Goal: Find contact information: Find contact information

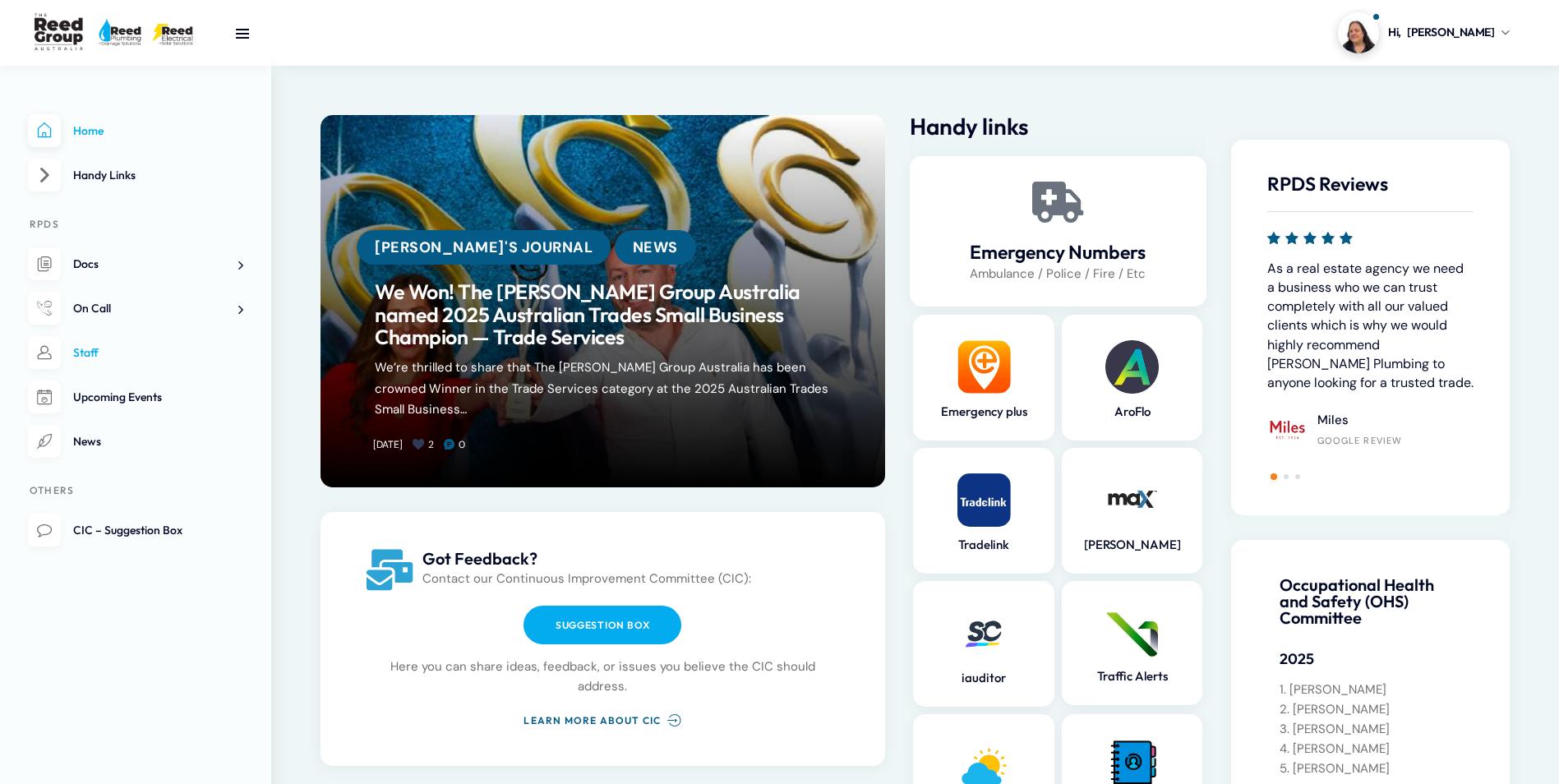
click at [174, 362] on link "Staff" at bounding box center [135, 352] width 215 height 34
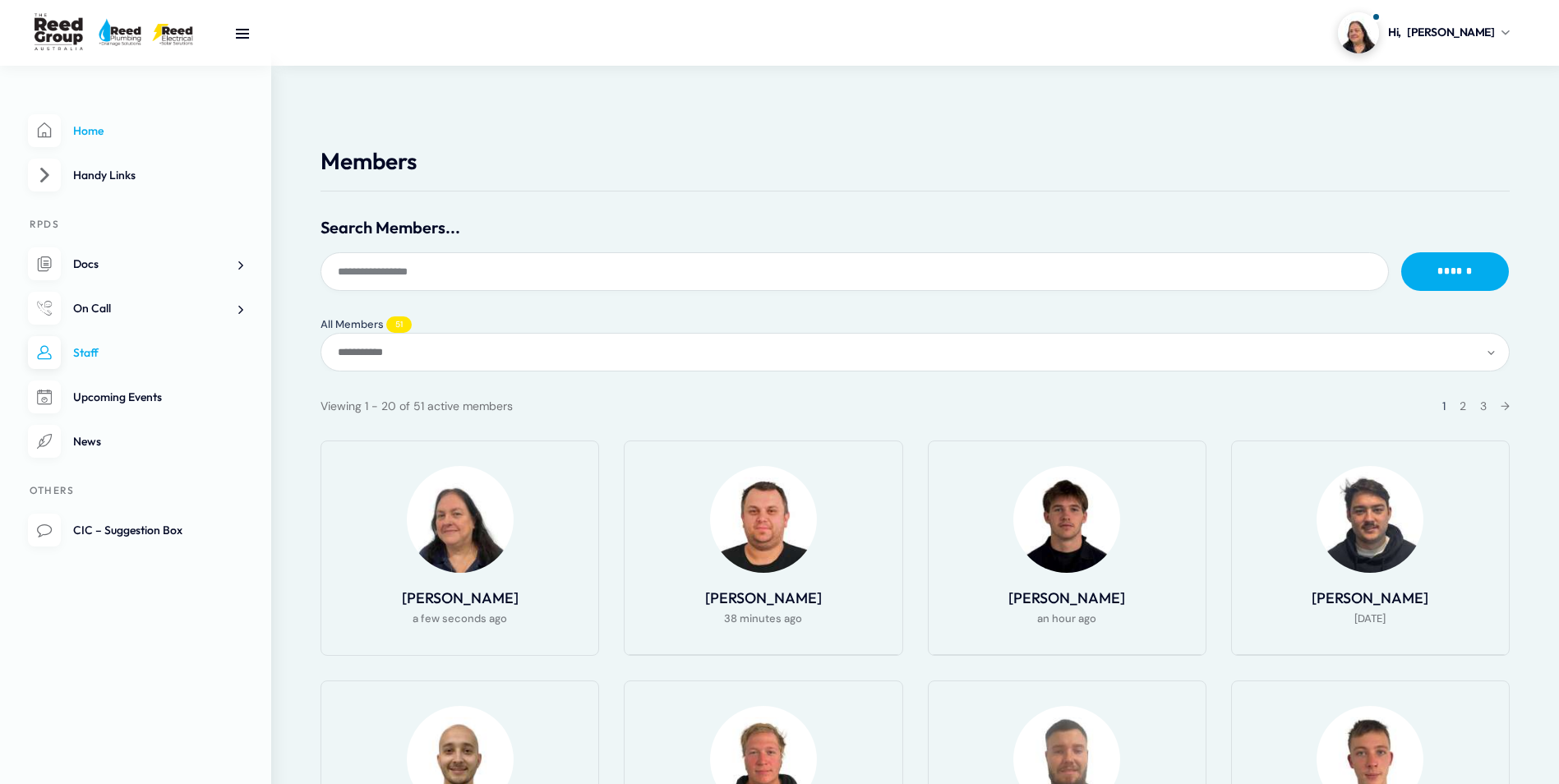
click at [74, 128] on span "Home" at bounding box center [88, 131] width 30 height 15
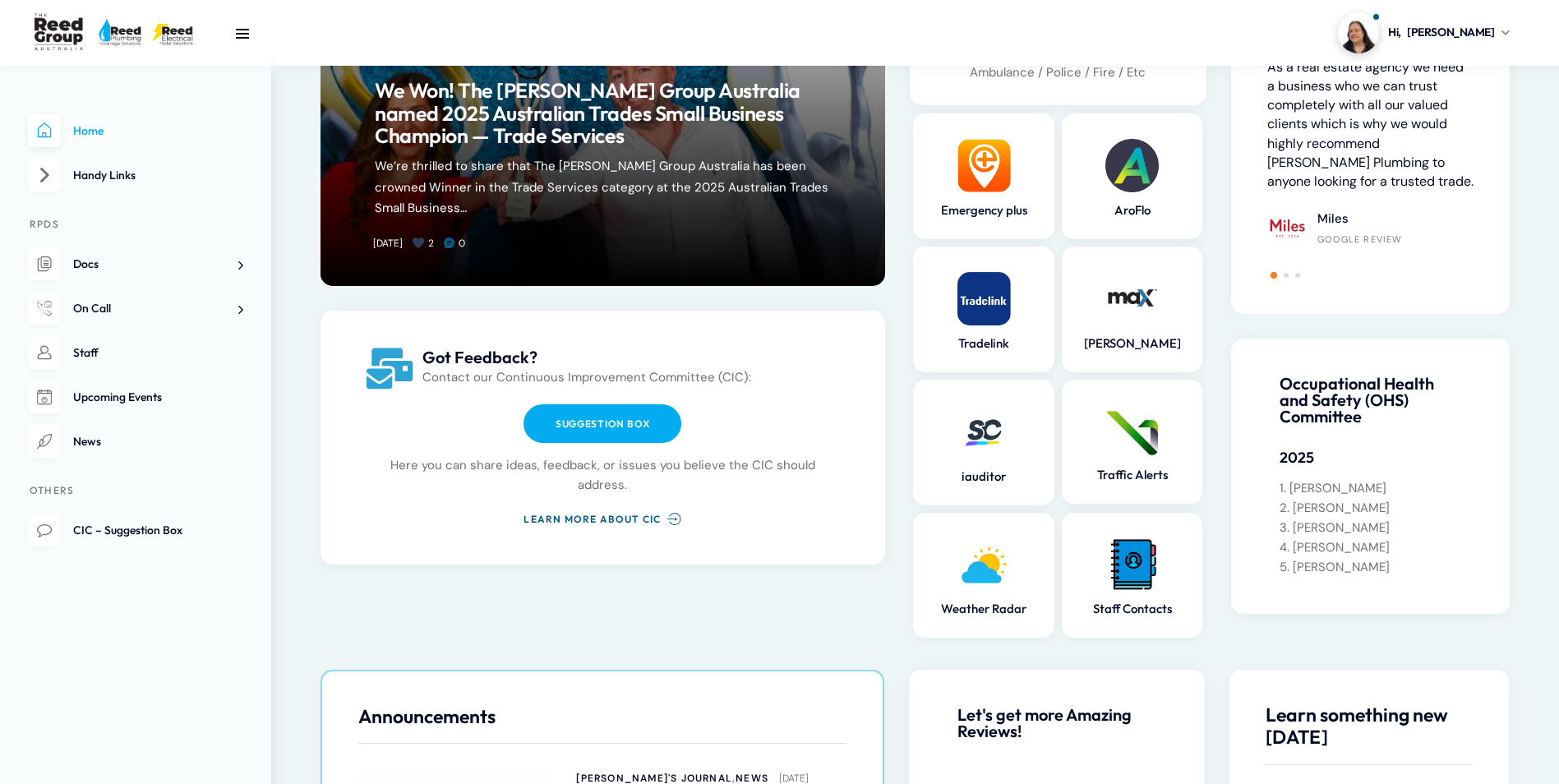
scroll to position [246, 0]
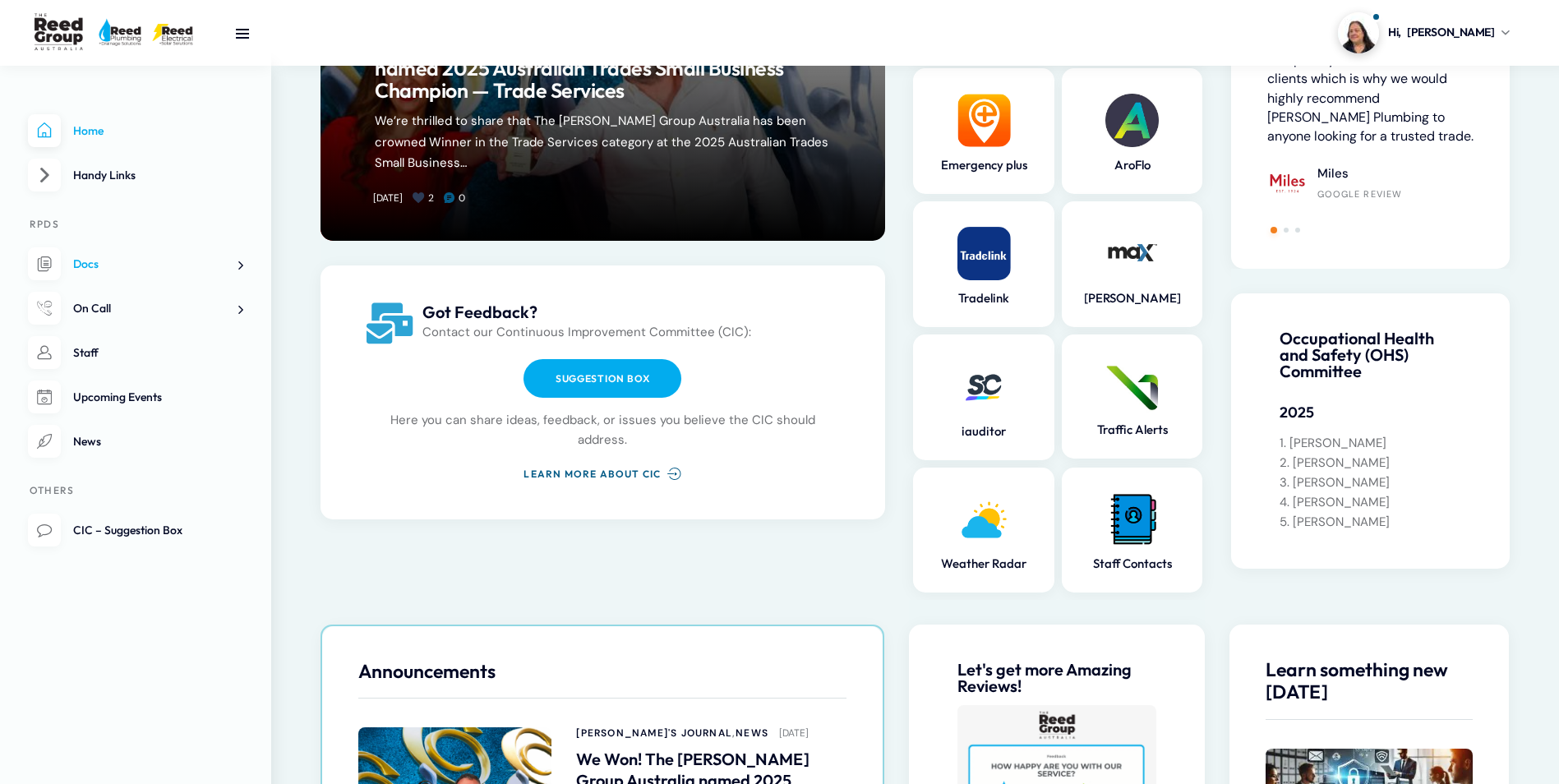
click at [116, 267] on link "Docs" at bounding box center [135, 264] width 215 height 34
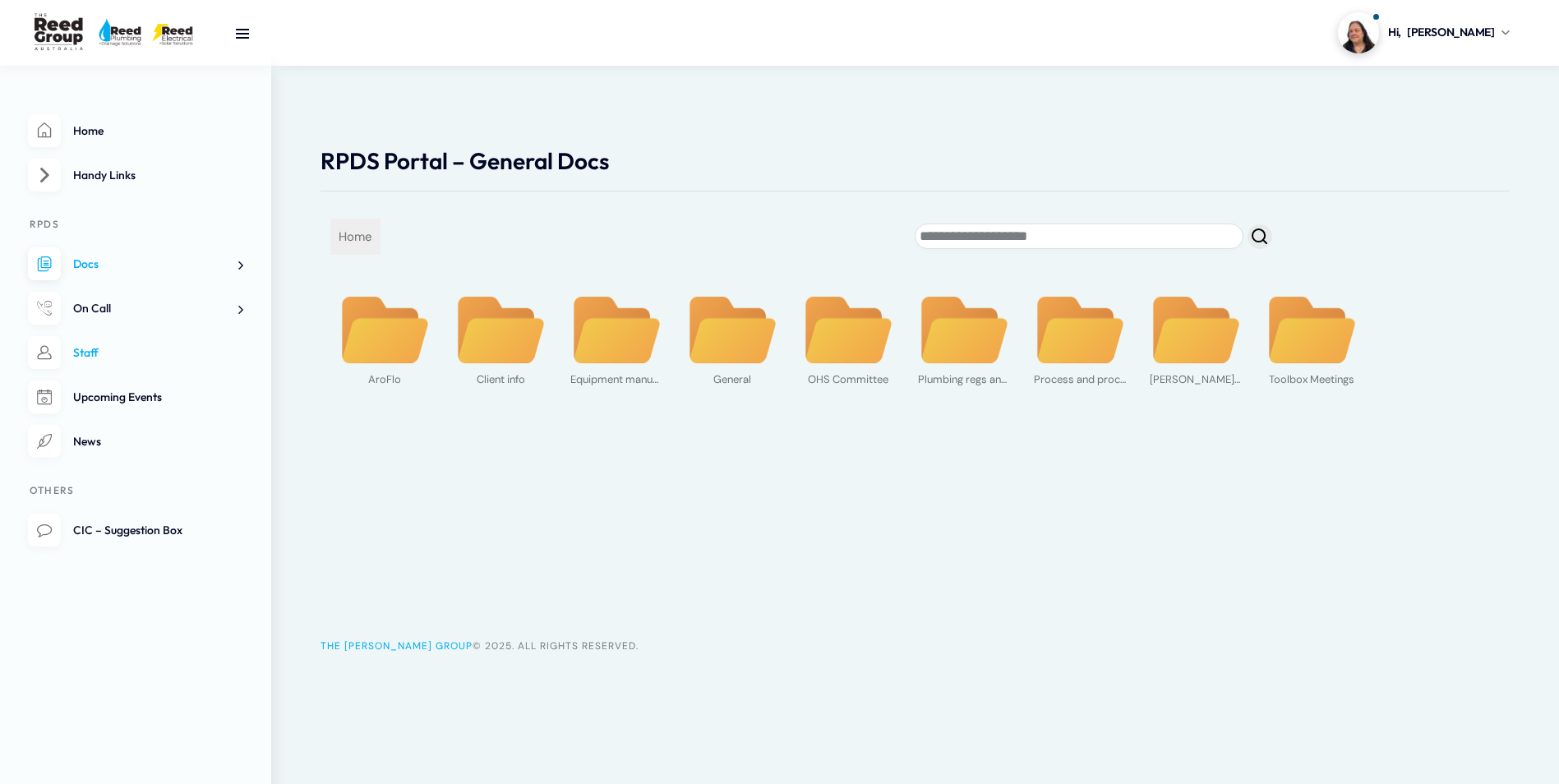
click at [124, 352] on link "Staff" at bounding box center [135, 352] width 215 height 34
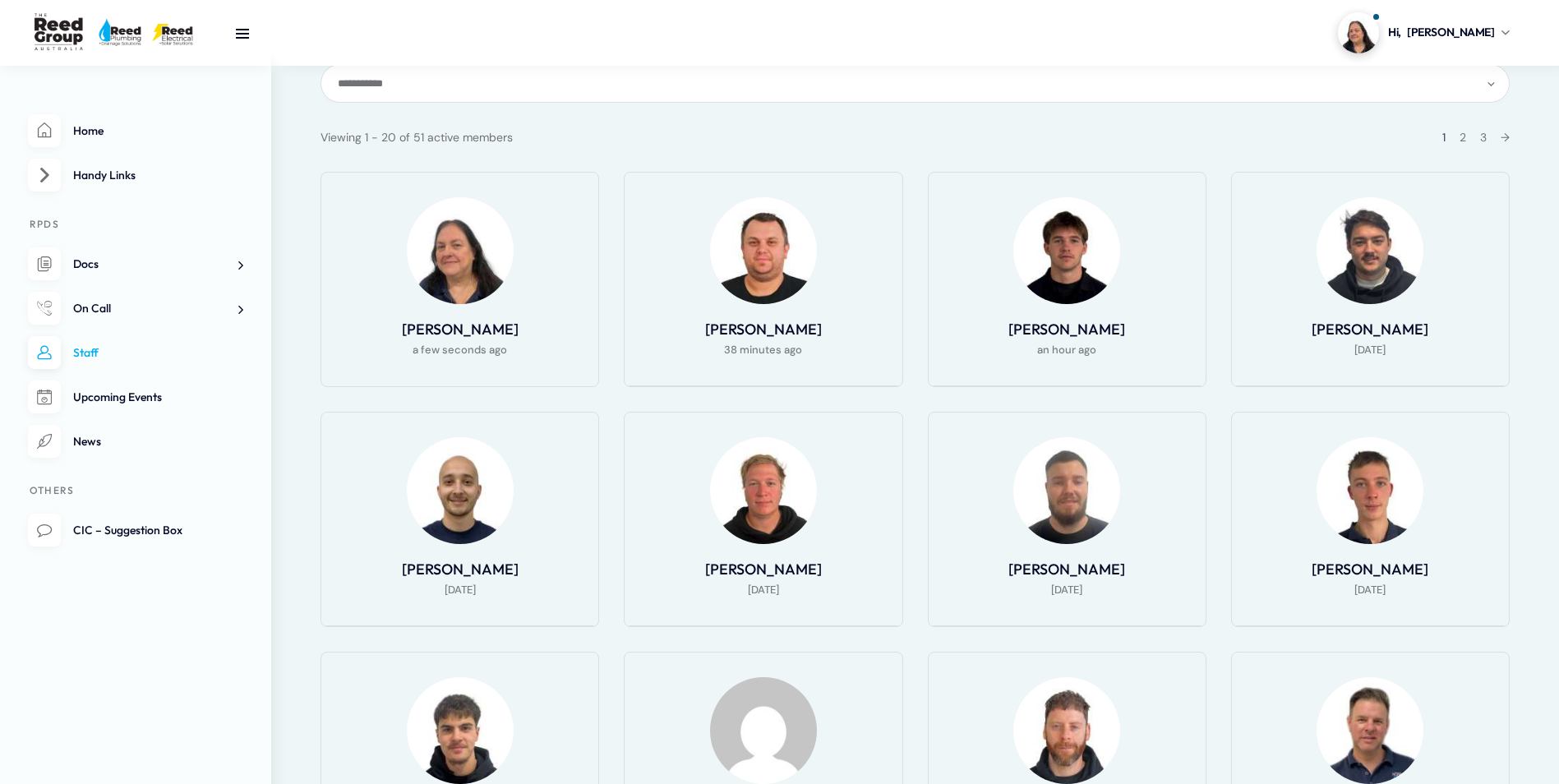
scroll to position [82, 0]
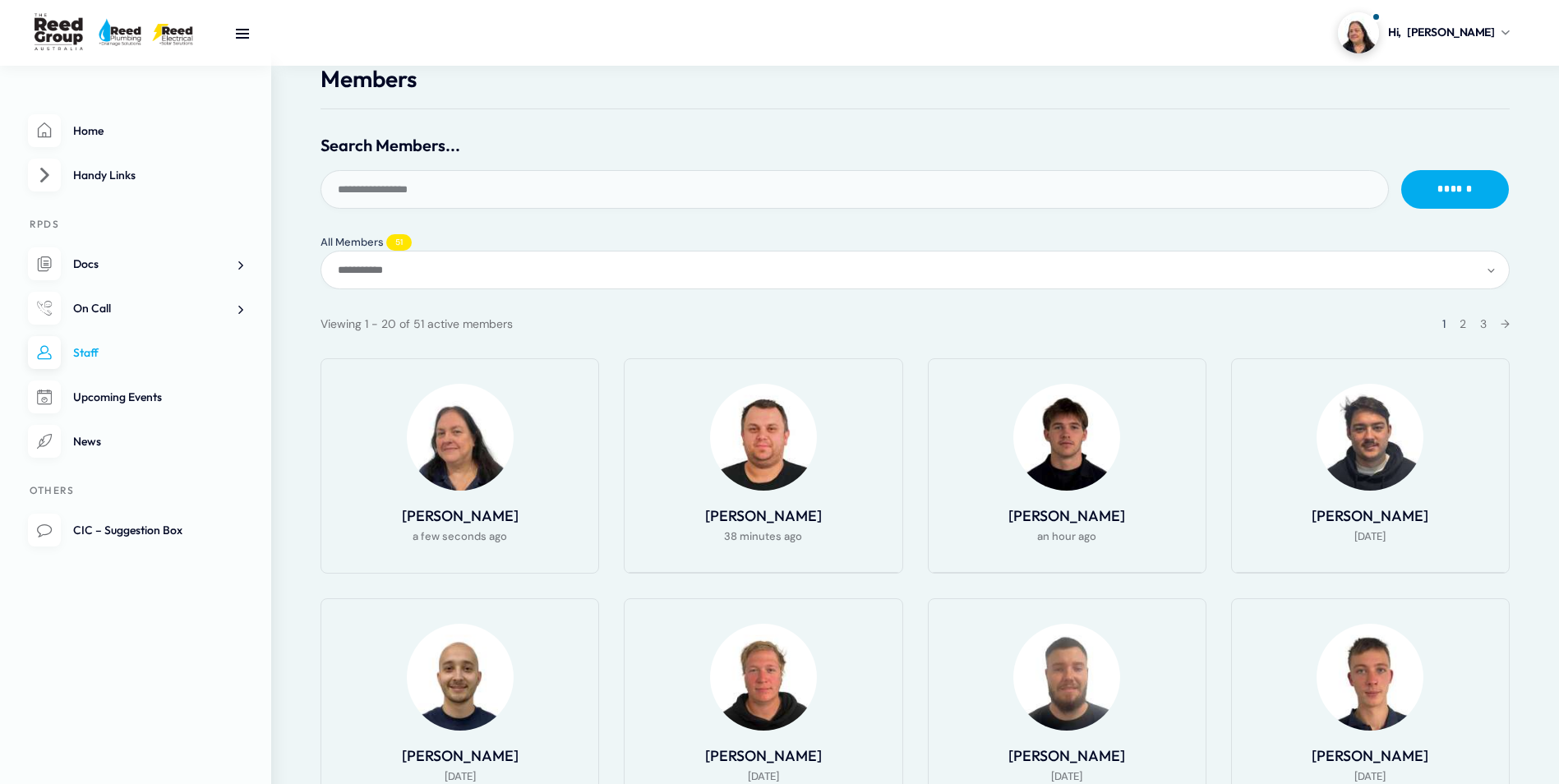
click at [433, 194] on input "Search Members..." at bounding box center [854, 189] width 1068 height 39
type input "******"
click at [1443, 183] on input "******" at bounding box center [1454, 189] width 108 height 39
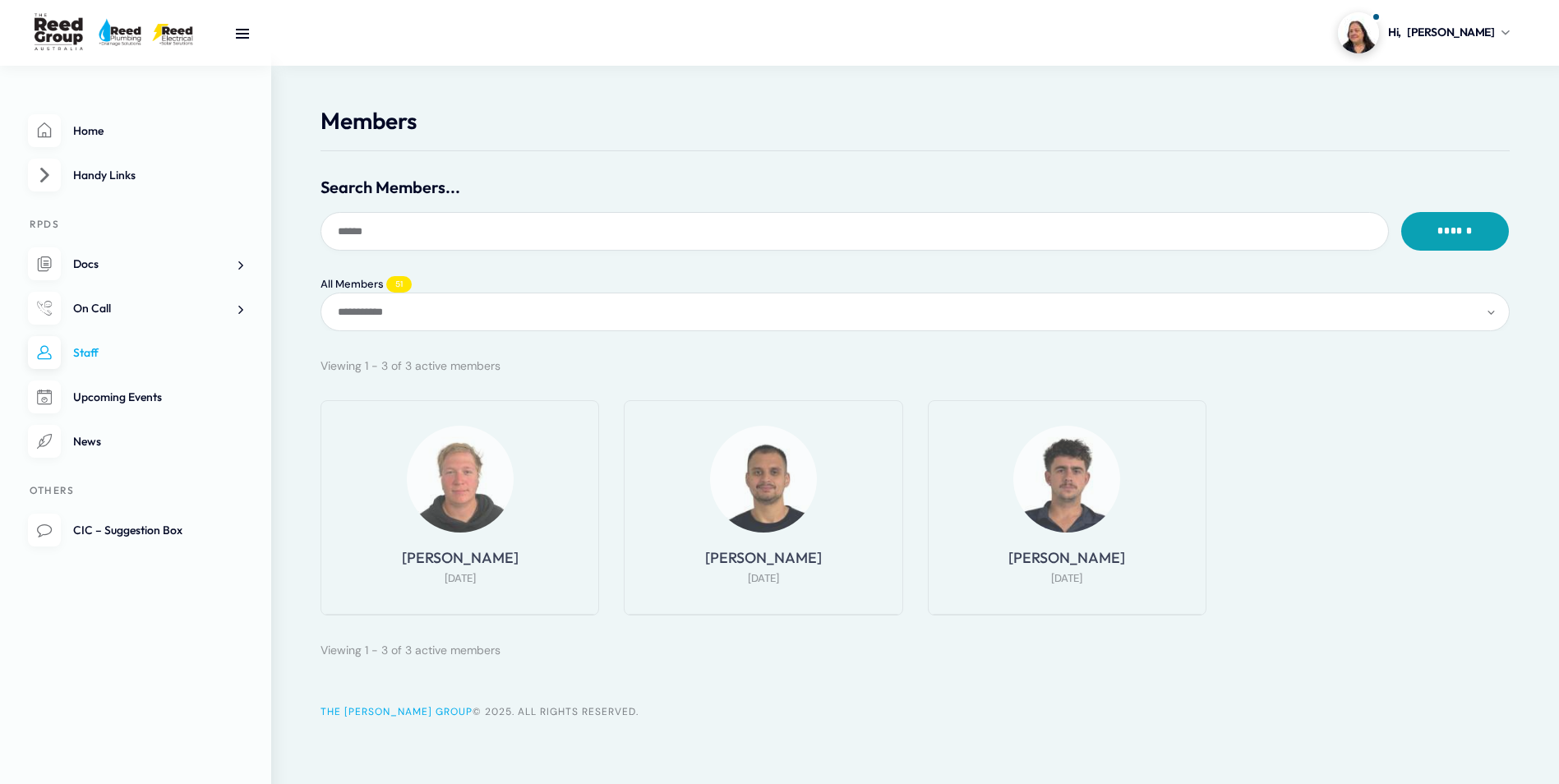
scroll to position [40, 0]
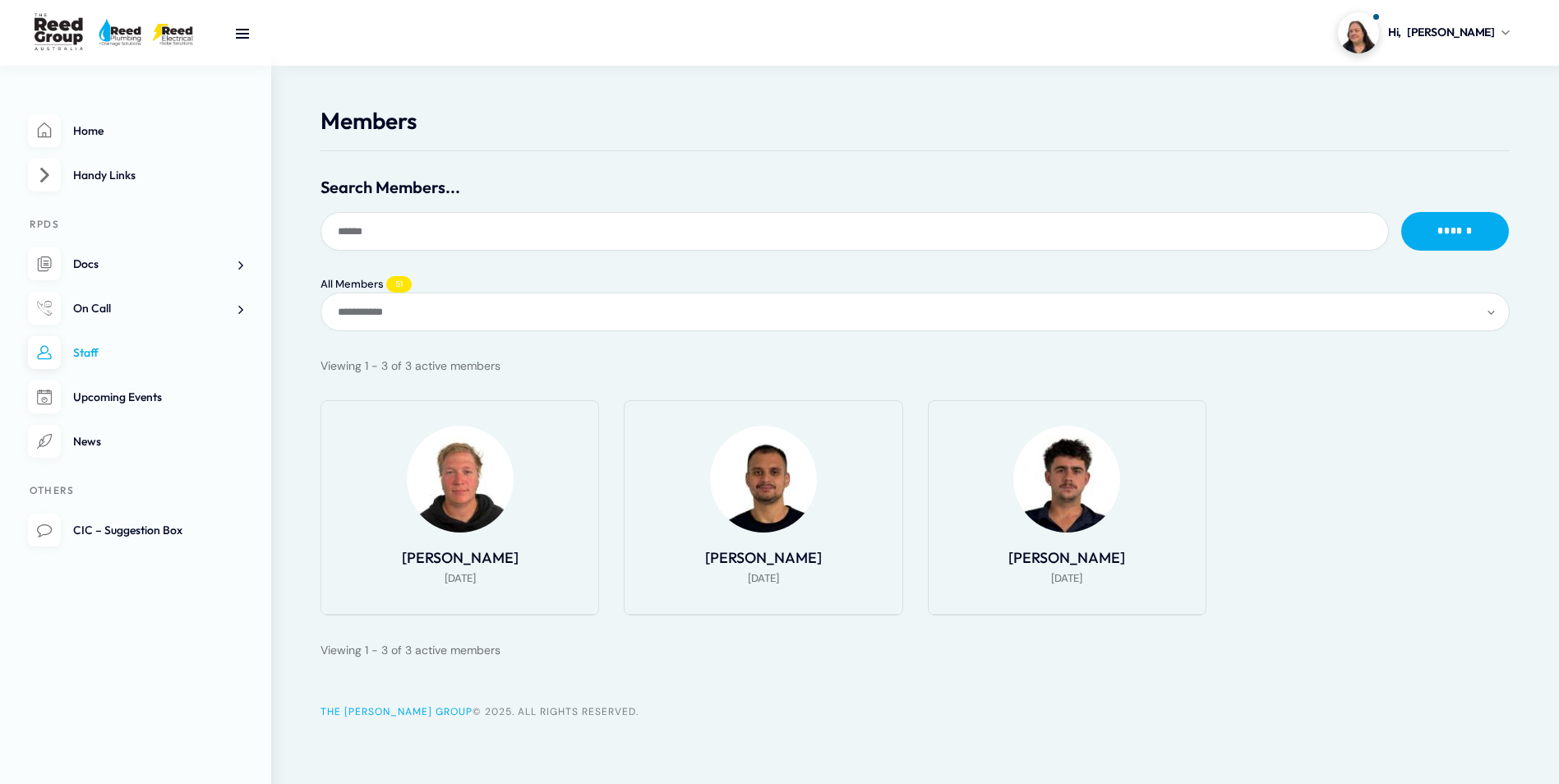
click at [801, 530] on div at bounding box center [763, 479] width 236 height 107
click at [772, 522] on img at bounding box center [763, 479] width 107 height 107
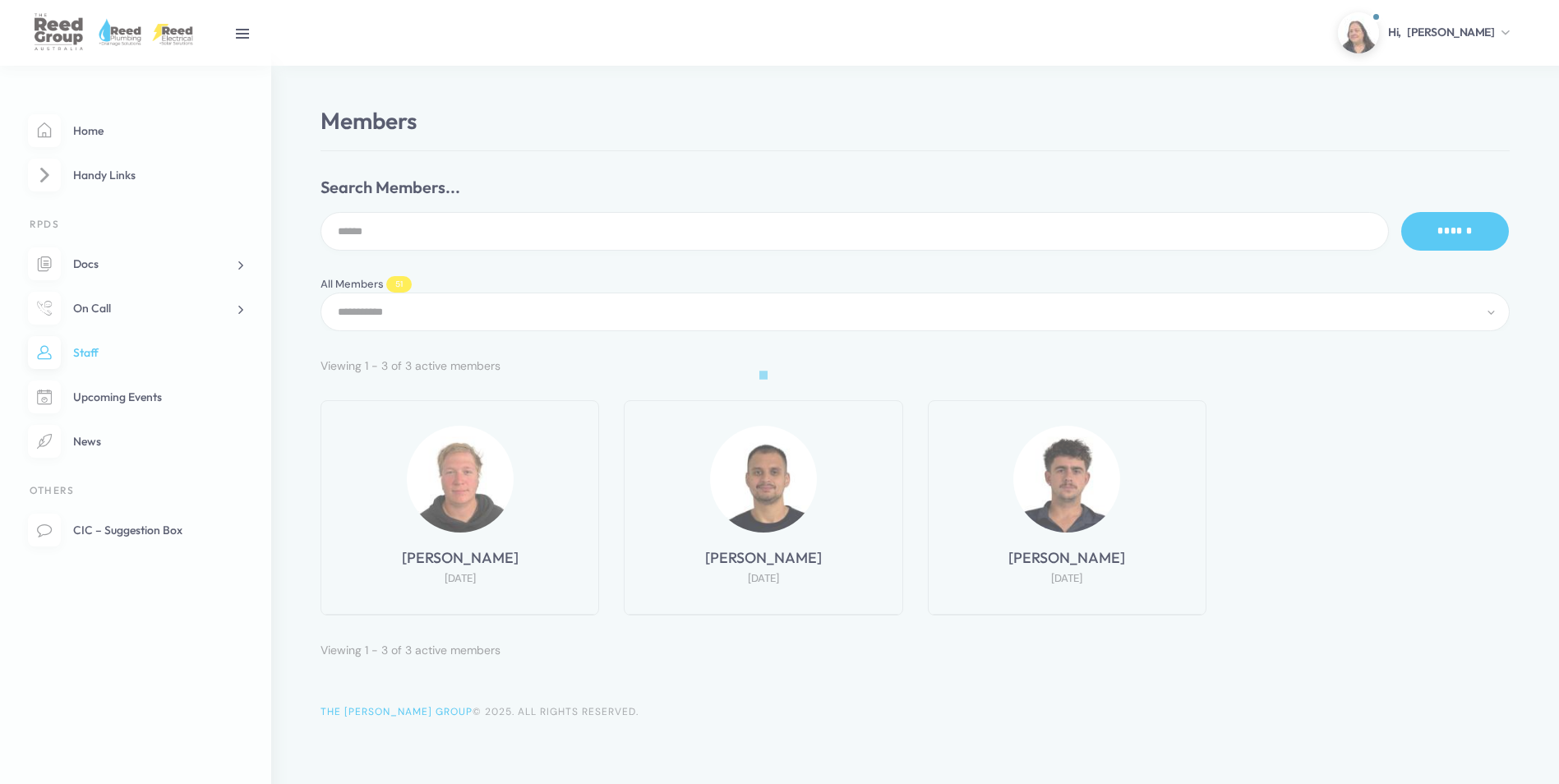
click at [772, 522] on div at bounding box center [779, 392] width 1559 height 784
